Goal: Use online tool/utility: Use online tool/utility

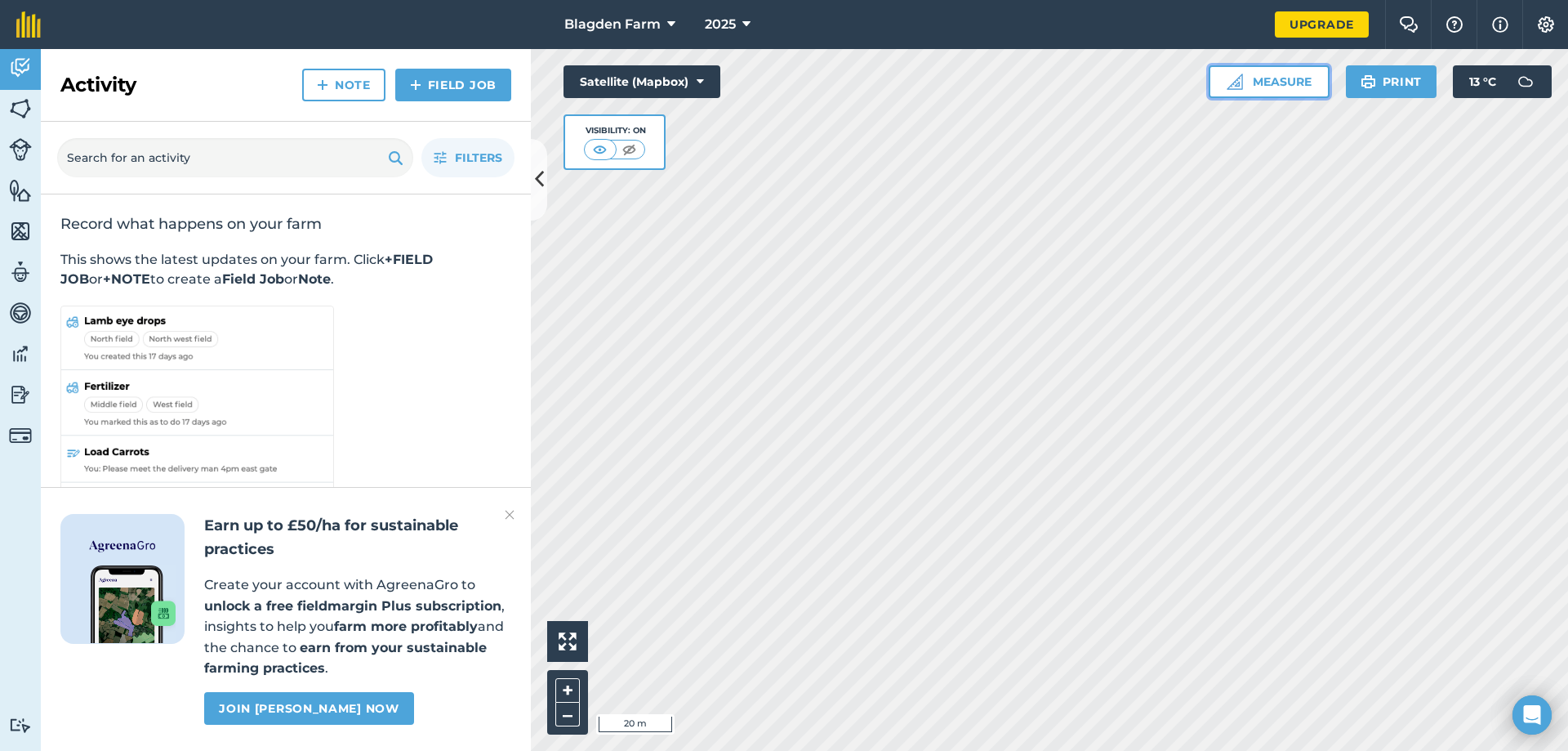
click at [1267, 84] on button "Measure" at bounding box center [1269, 81] width 121 height 33
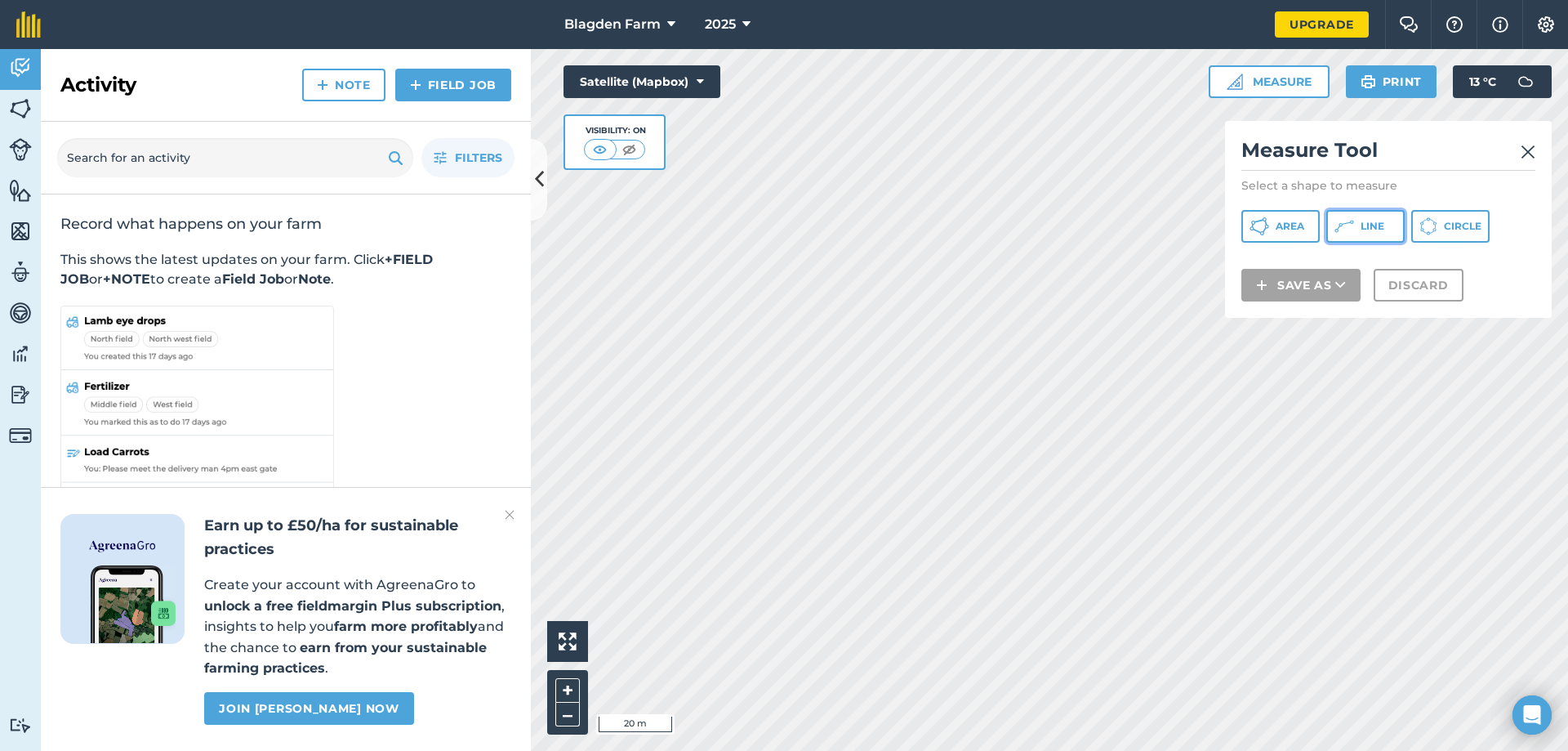
click at [1361, 224] on span "Line" at bounding box center [1373, 226] width 24 height 13
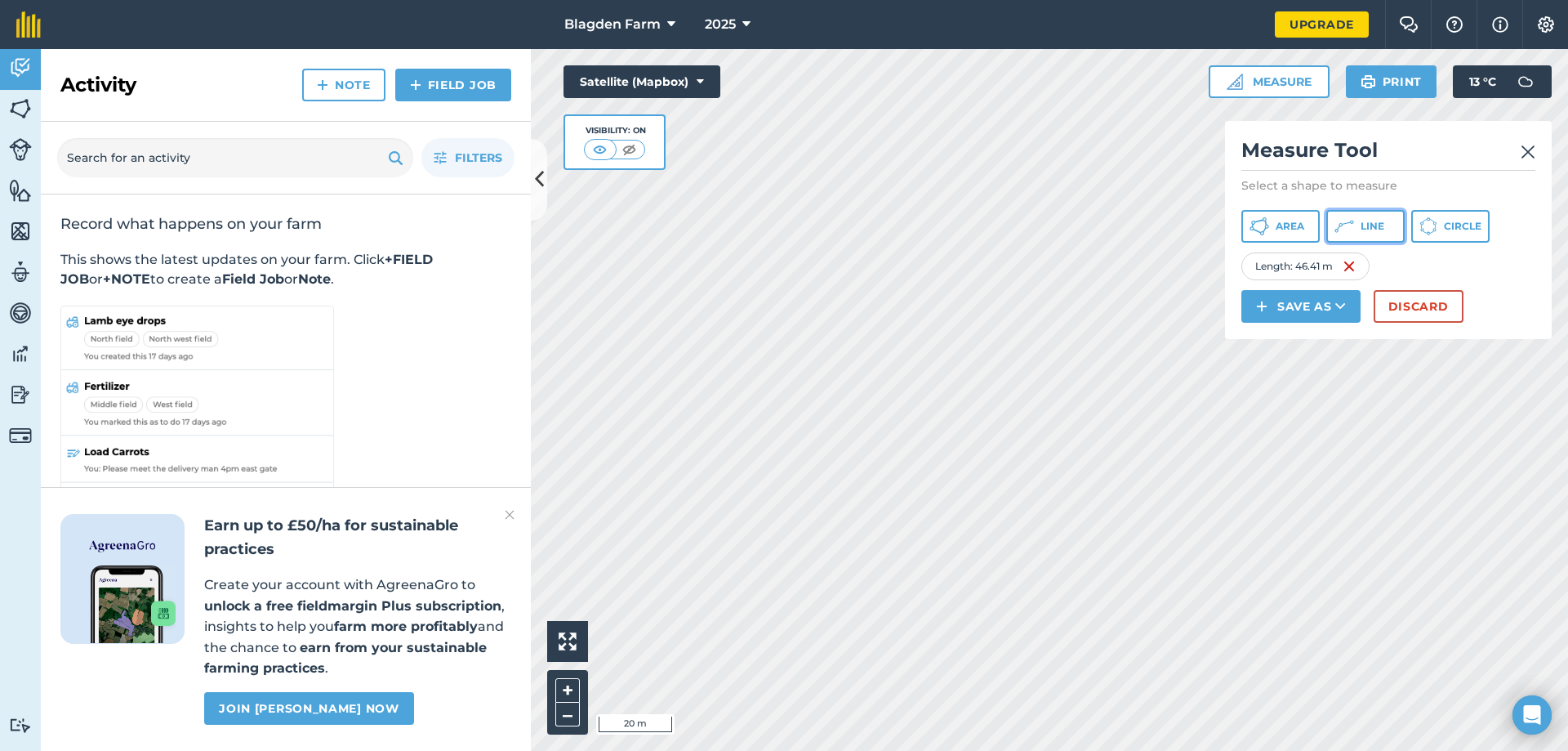
click at [1360, 224] on button "Line" at bounding box center [1365, 226] width 78 height 33
click at [1415, 303] on button "Discard" at bounding box center [1419, 306] width 90 height 33
